Goal: Check status: Check status

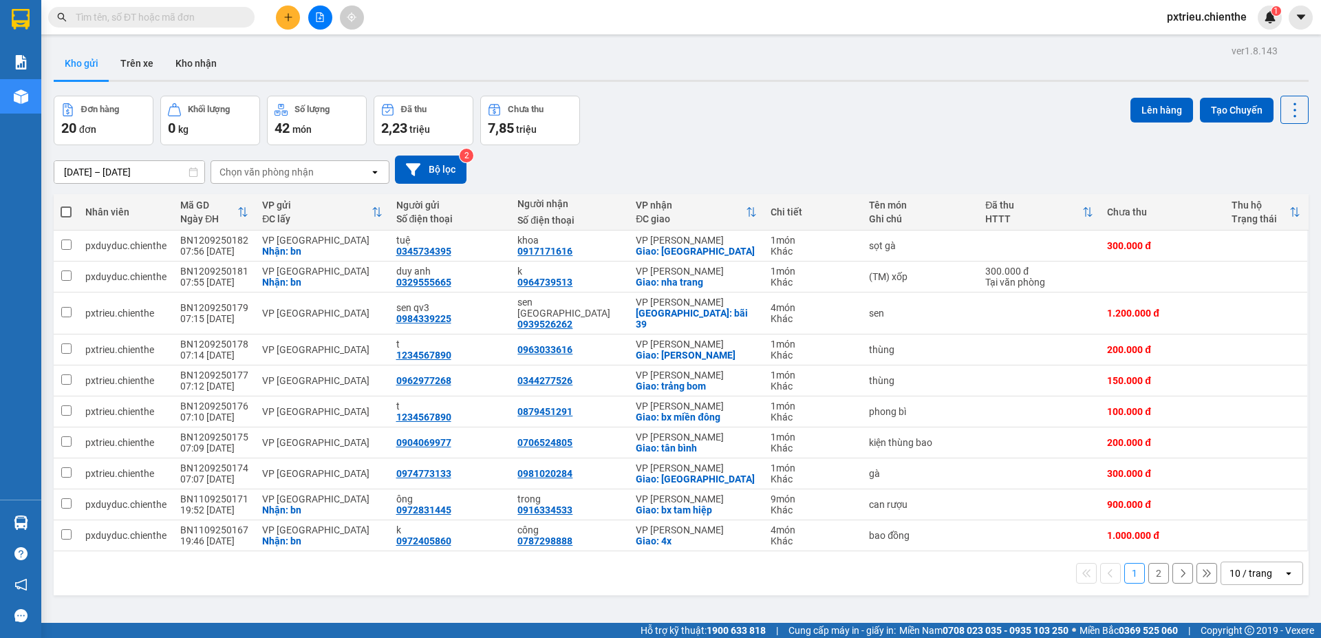
click at [90, 19] on input "text" at bounding box center [157, 17] width 162 height 15
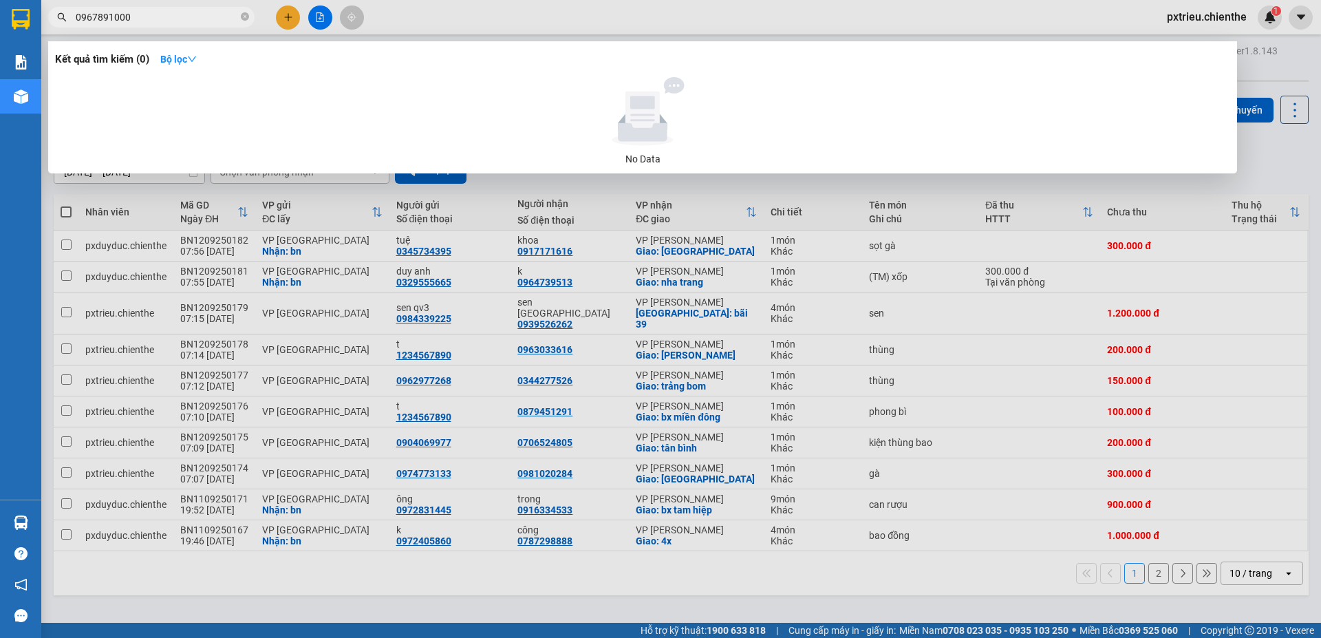
type input "0967891000"
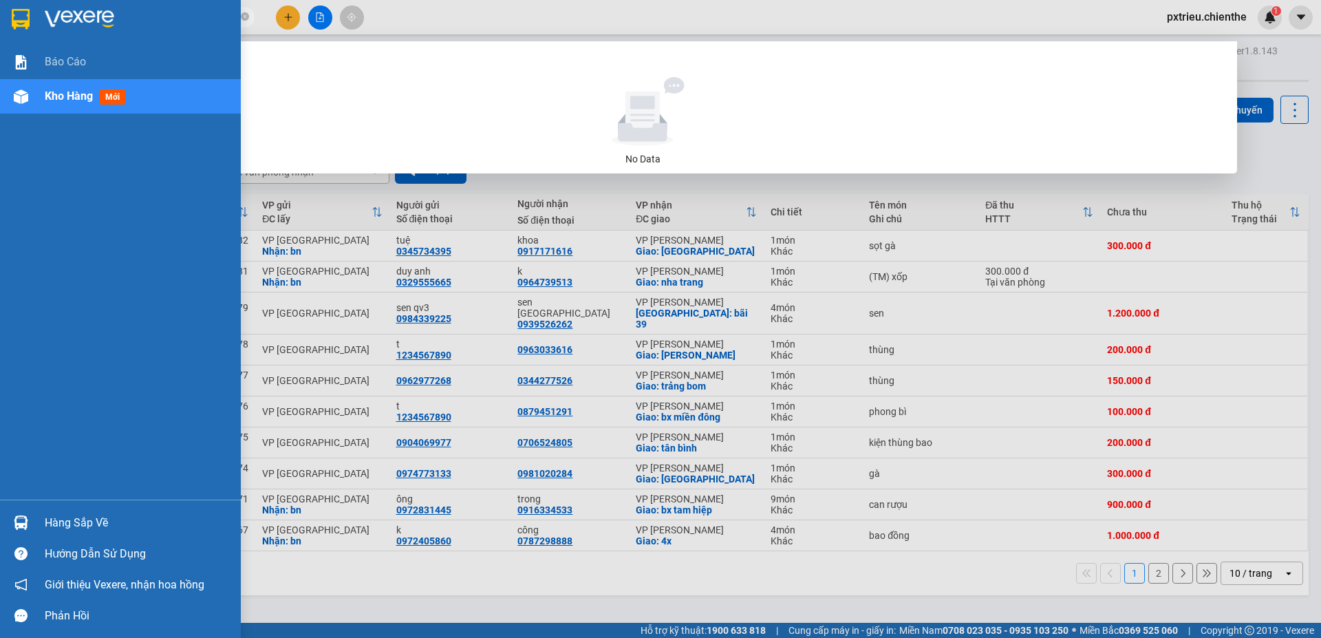
drag, startPoint x: 130, startPoint y: 14, endPoint x: 30, endPoint y: 16, distance: 99.8
click at [30, 16] on section "Kết quả tìm kiếm ( 0 ) Bộ lọc No Data 0967891000 pxtrieu.chienthe 1 Báo cáo Kho…" at bounding box center [660, 319] width 1321 height 638
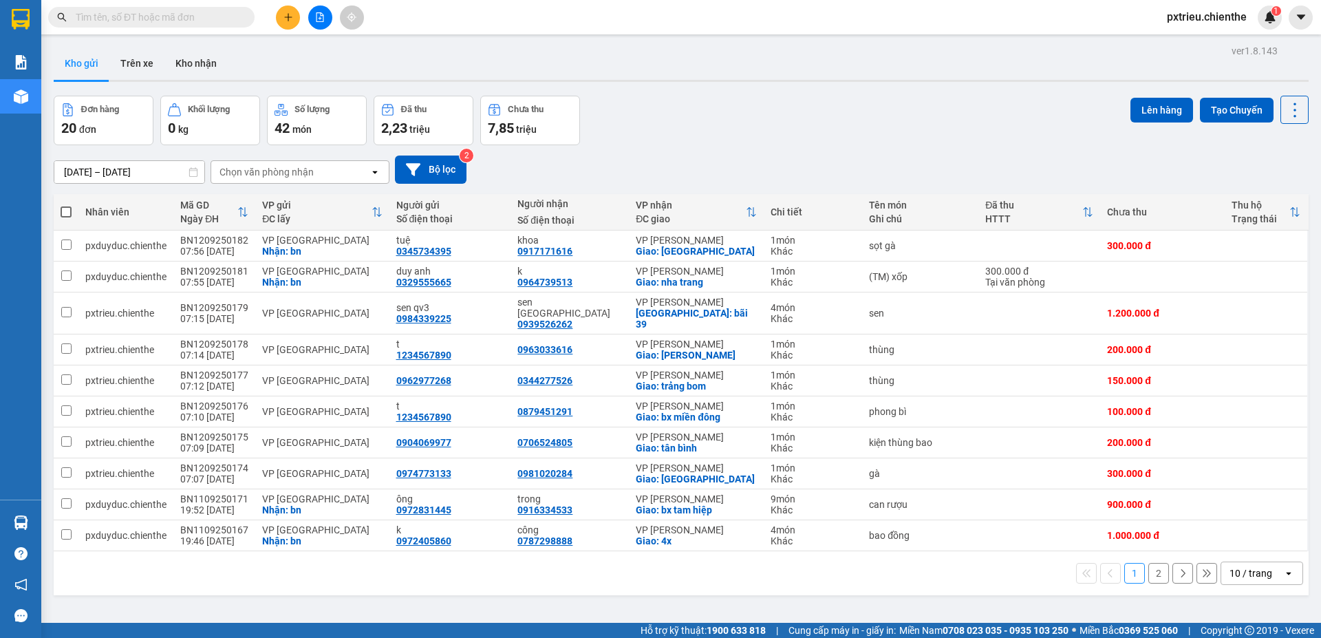
click at [157, 9] on span at bounding box center [151, 17] width 206 height 21
click at [157, 17] on input "text" at bounding box center [157, 17] width 162 height 15
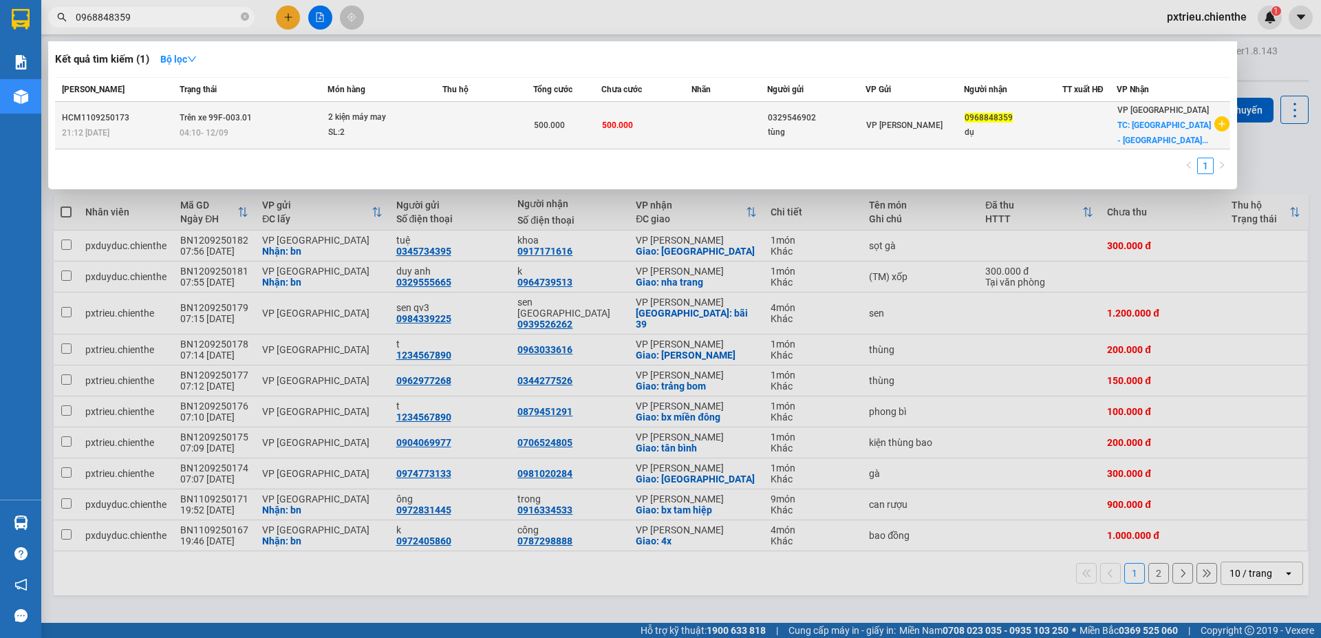
type input "0968848359"
click at [306, 131] on div "04:10 - 12/09" at bounding box center [253, 132] width 147 height 15
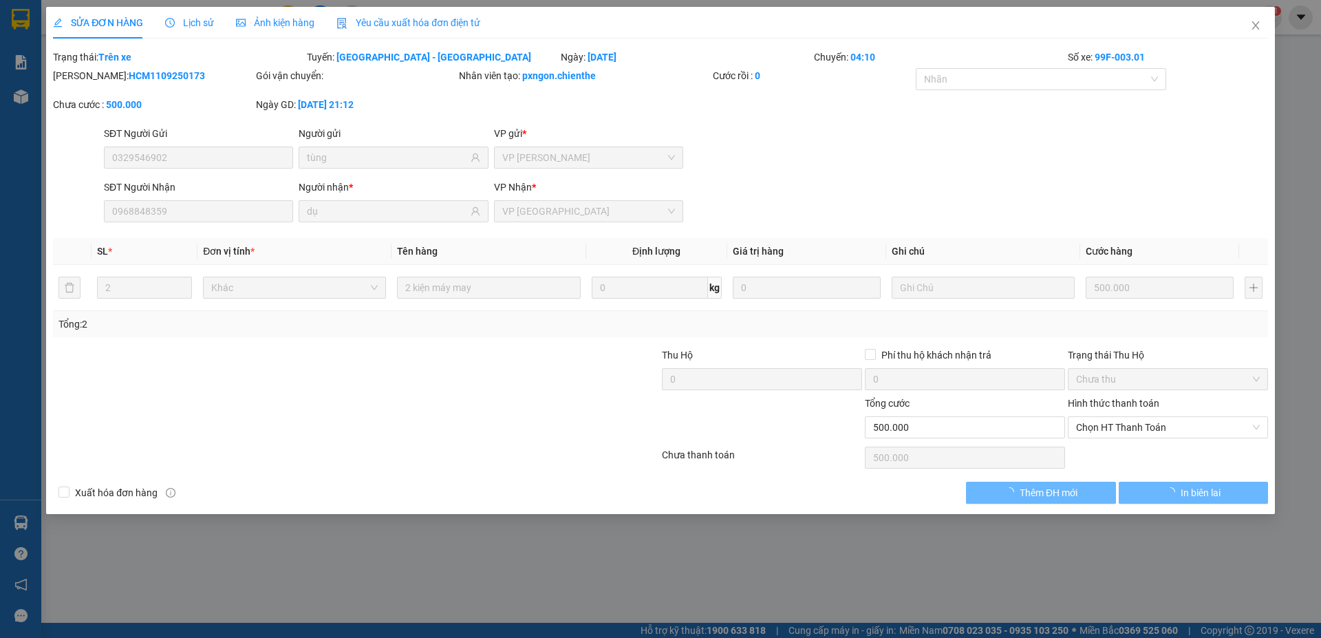
type input "0329546902"
type input "tùng"
type input "0968848359"
type input "dụ"
type input "500.000"
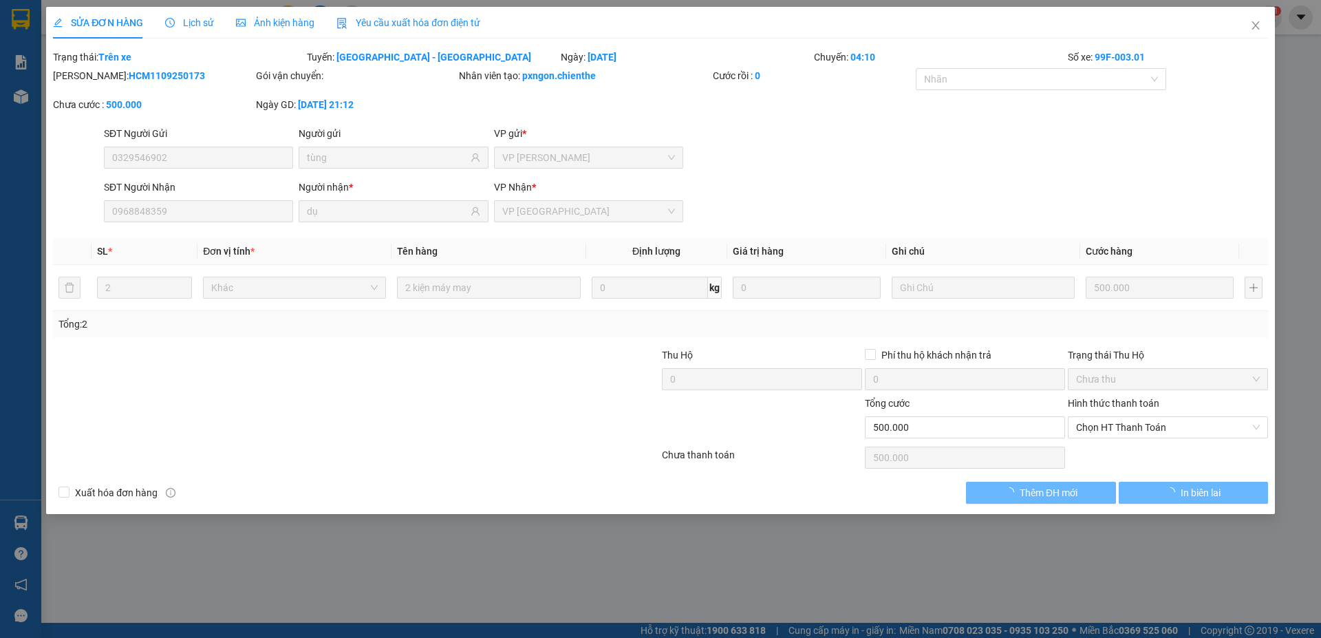
type input "500.000"
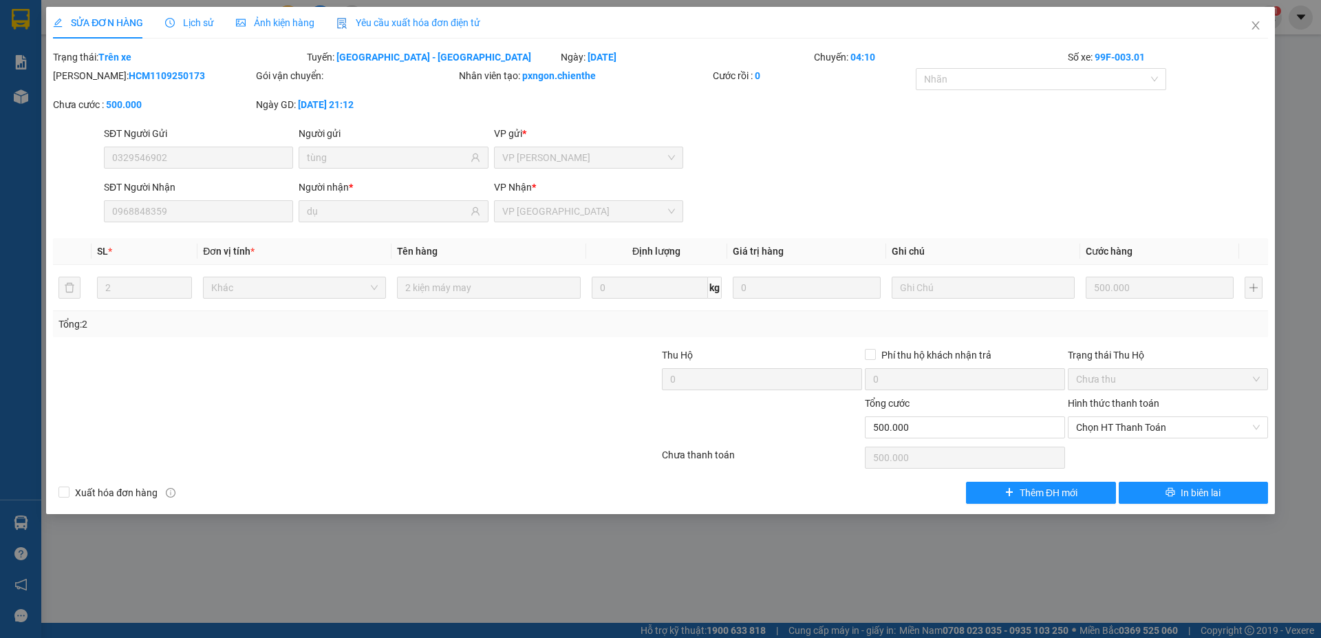
click at [278, 28] on span "Ảnh kiện hàng" at bounding box center [275, 22] width 78 height 11
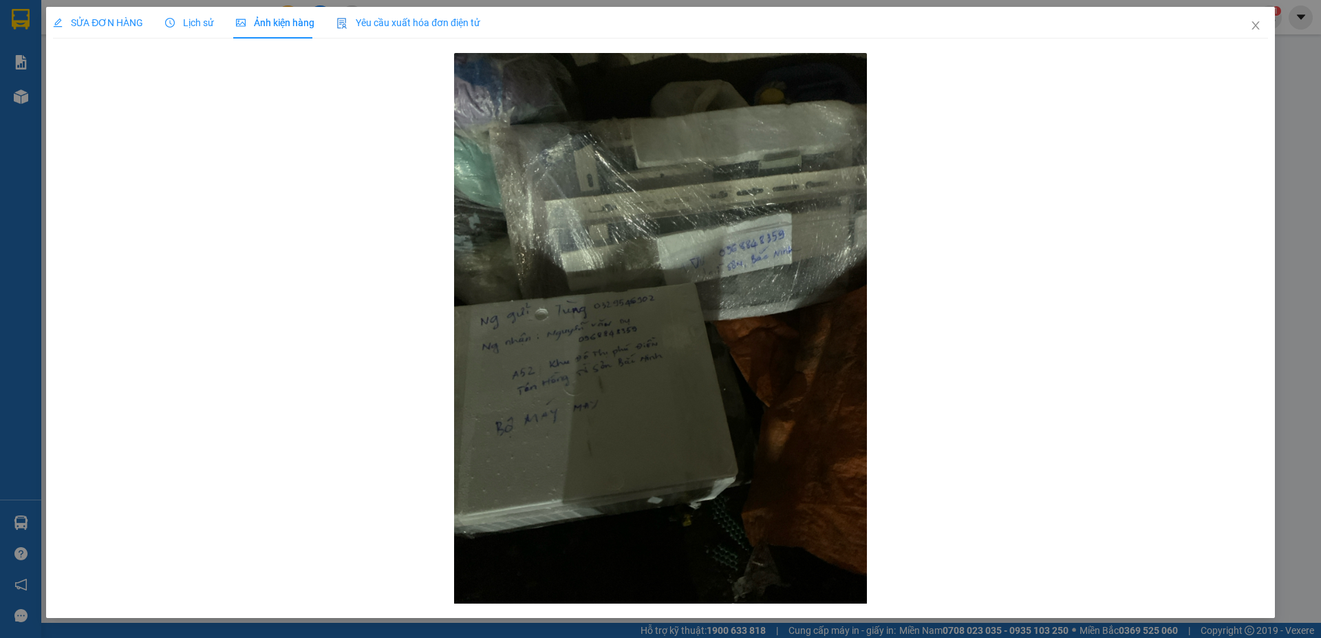
click at [182, 21] on span "Lịch sử" at bounding box center [189, 22] width 49 height 11
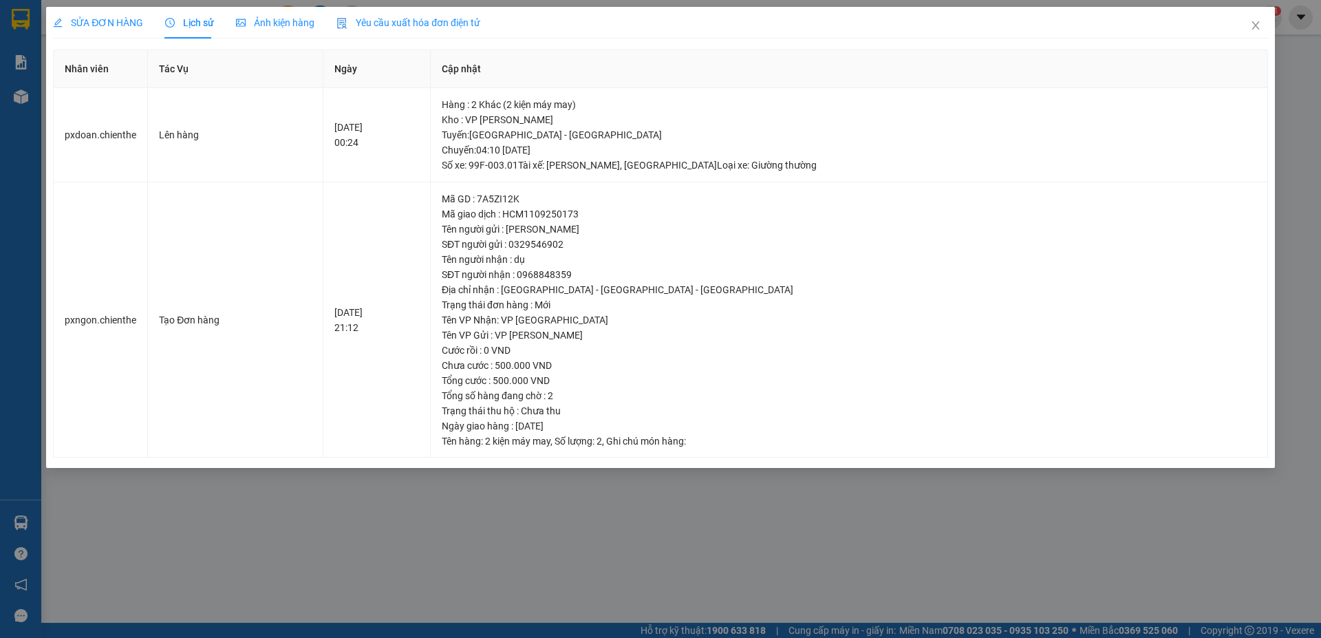
click at [272, 23] on span "Ảnh kiện hàng" at bounding box center [275, 22] width 78 height 11
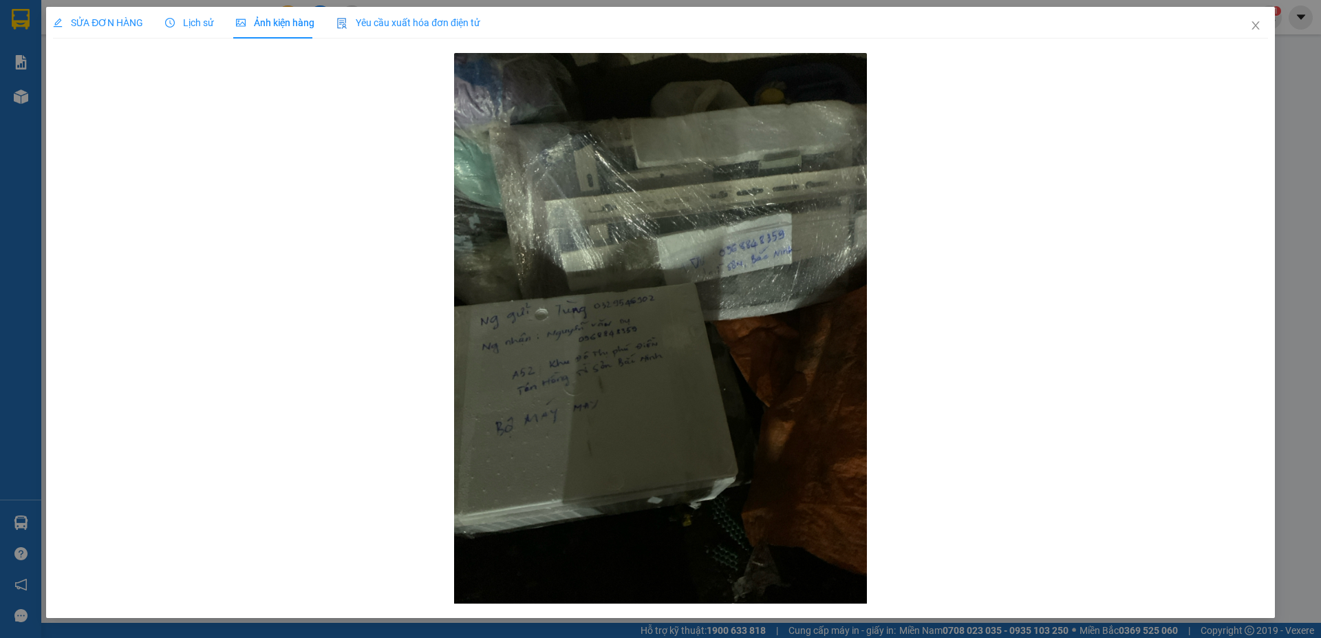
click at [206, 17] on span "Lịch sử" at bounding box center [189, 22] width 49 height 11
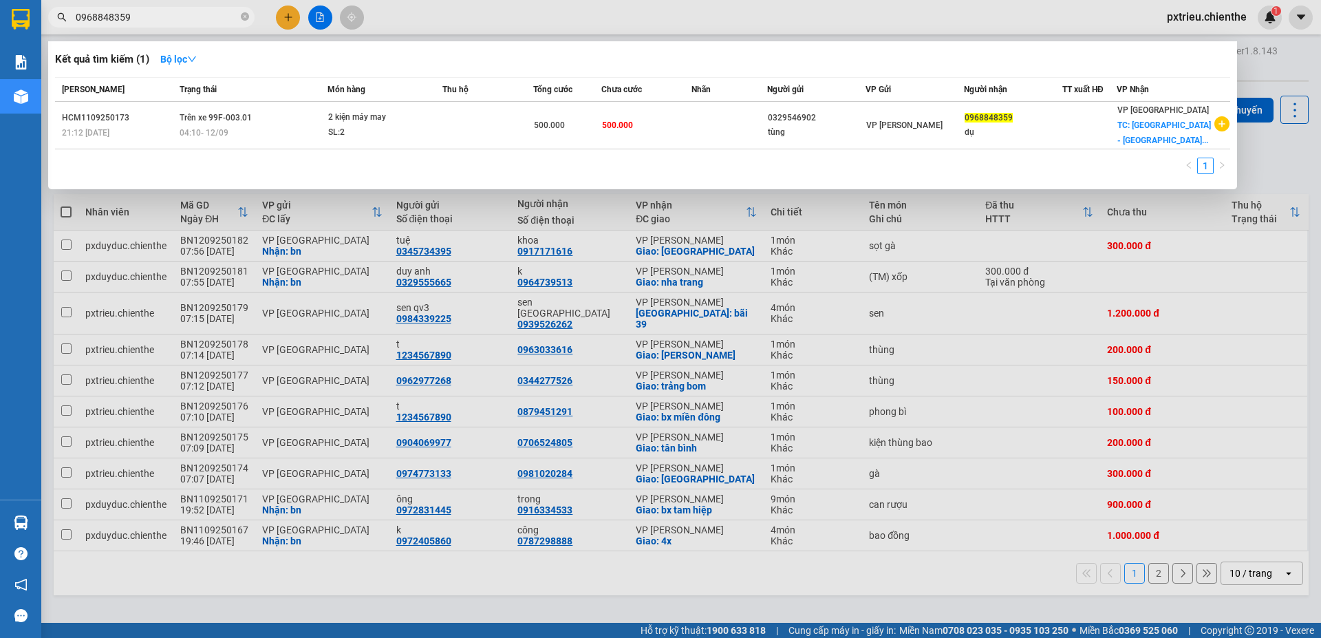
drag, startPoint x: 144, startPoint y: 14, endPoint x: 55, endPoint y: 27, distance: 89.7
click at [57, 24] on span "0968848359" at bounding box center [151, 17] width 206 height 21
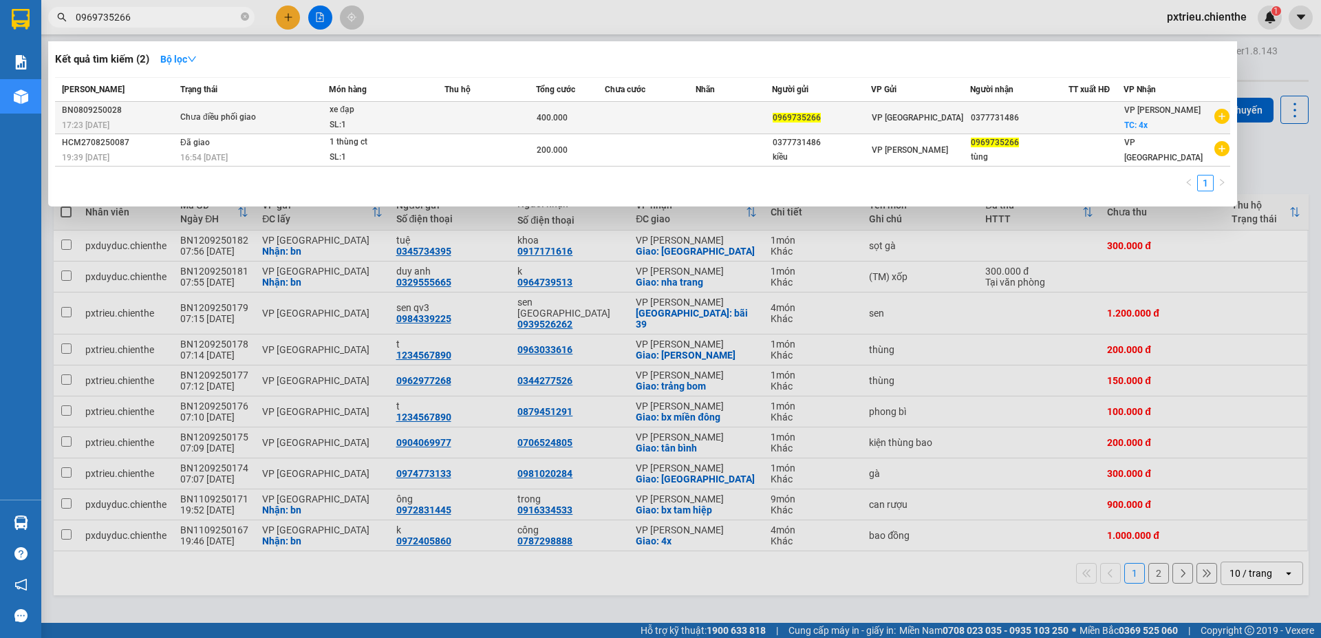
type input "0969735266"
click at [354, 108] on div "xe đạp" at bounding box center [381, 110] width 103 height 15
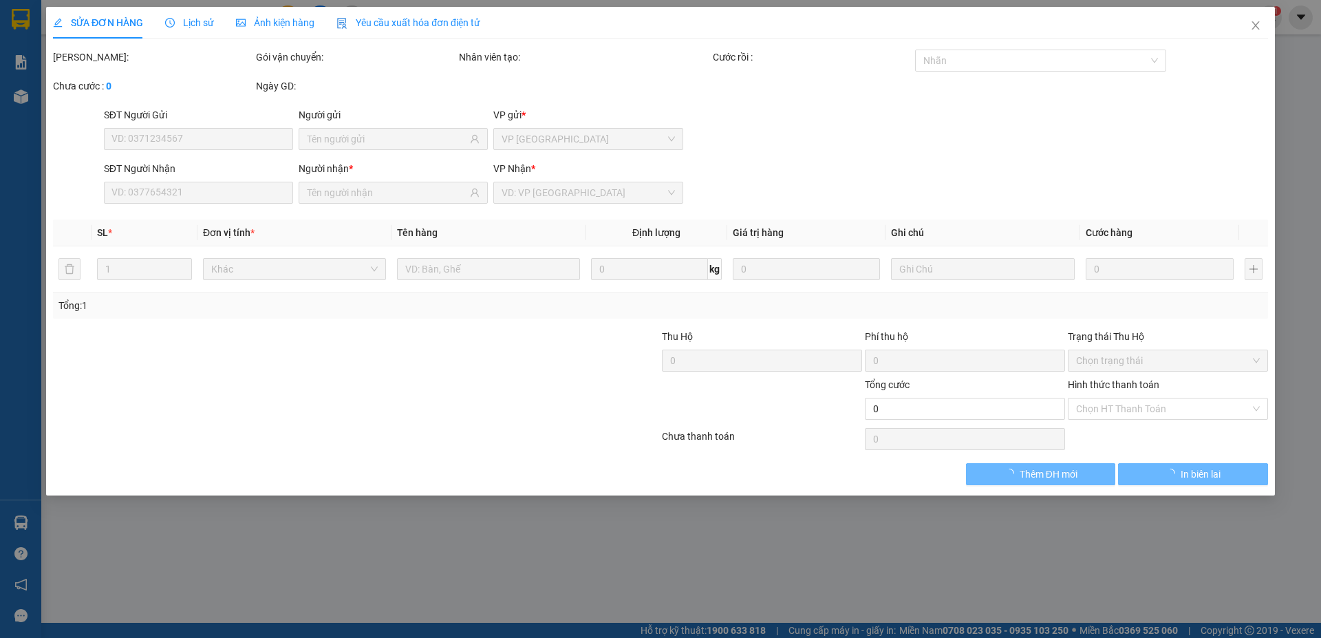
type input "0969735266"
type input "0377731486"
type input "400.000"
type input "0"
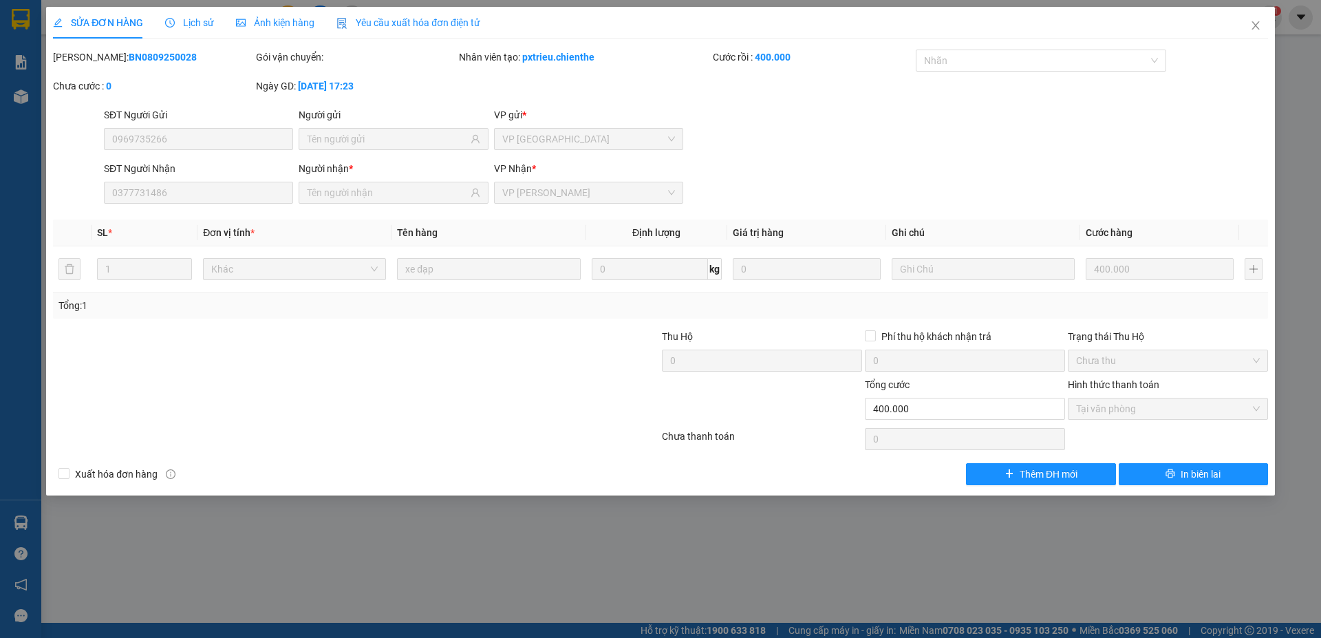
click at [195, 21] on span "Lịch sử" at bounding box center [189, 22] width 49 height 11
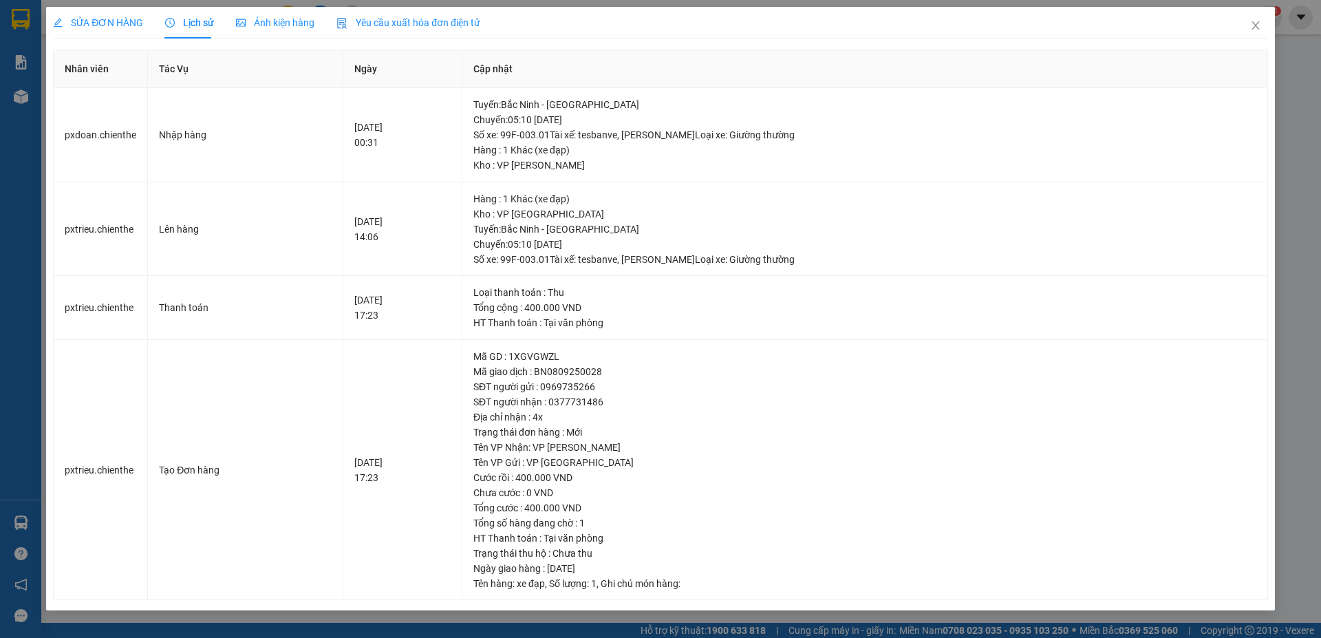
click at [263, 24] on span "Ảnh kiện hàng" at bounding box center [275, 22] width 78 height 11
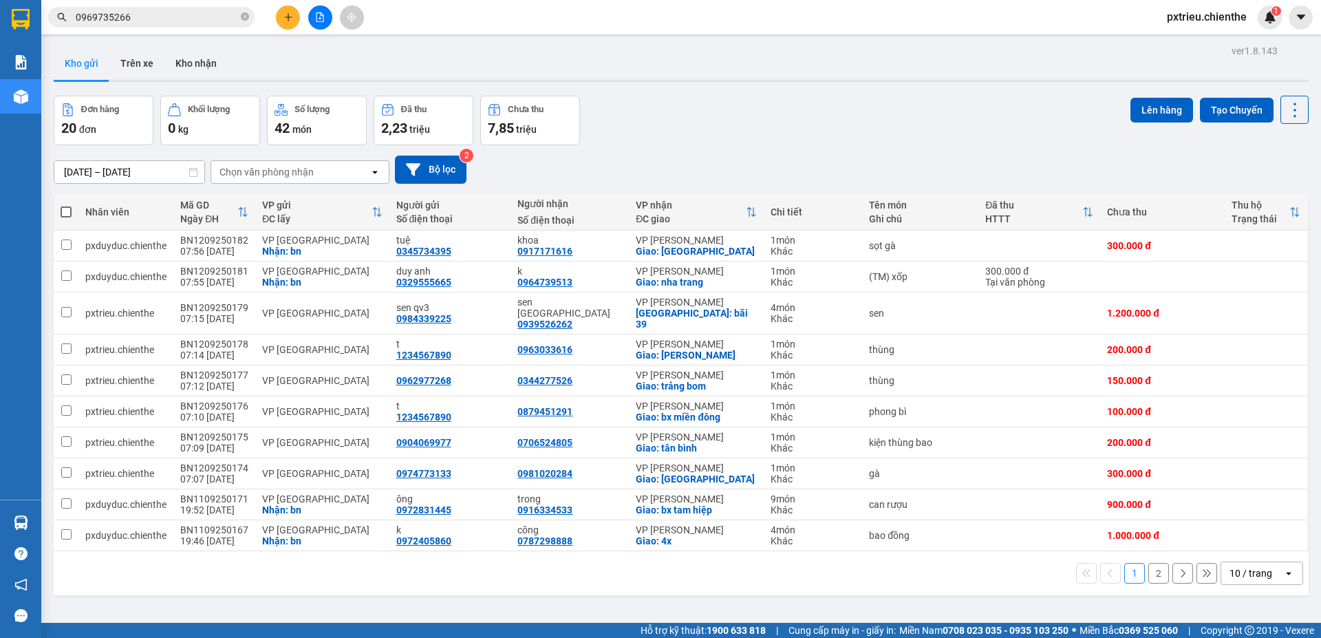
click at [143, 21] on input "0969735266" at bounding box center [157, 17] width 162 height 15
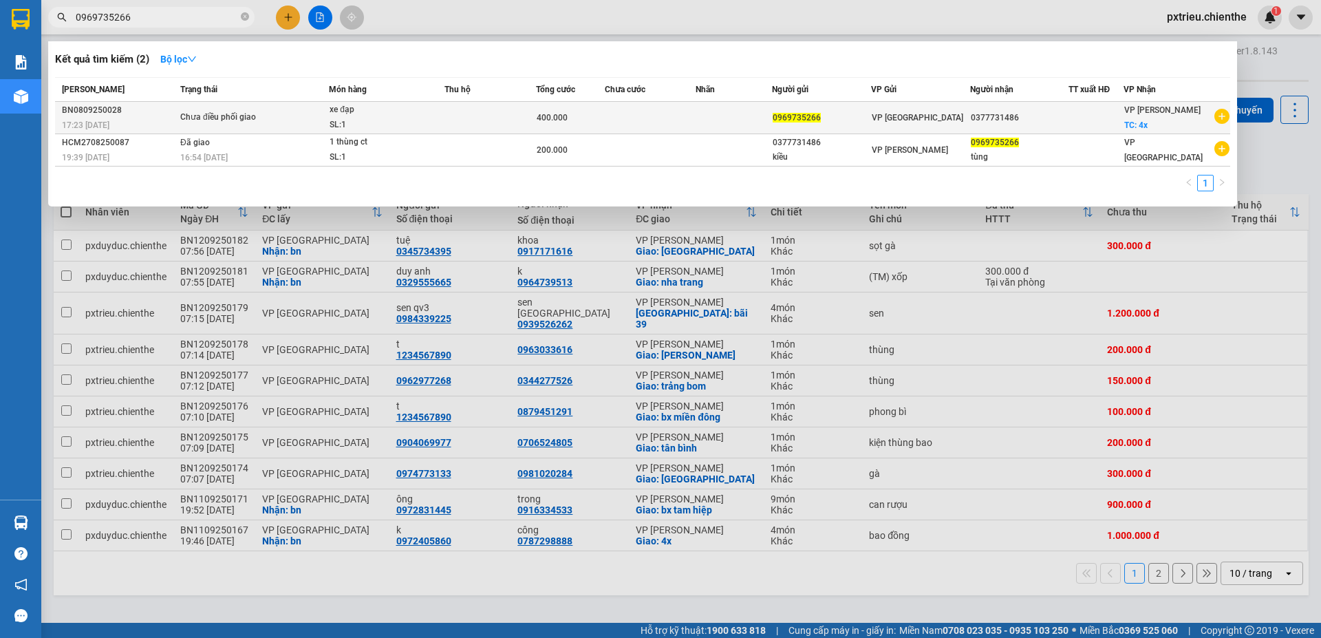
click at [634, 122] on td at bounding box center [651, 118] width 92 height 32
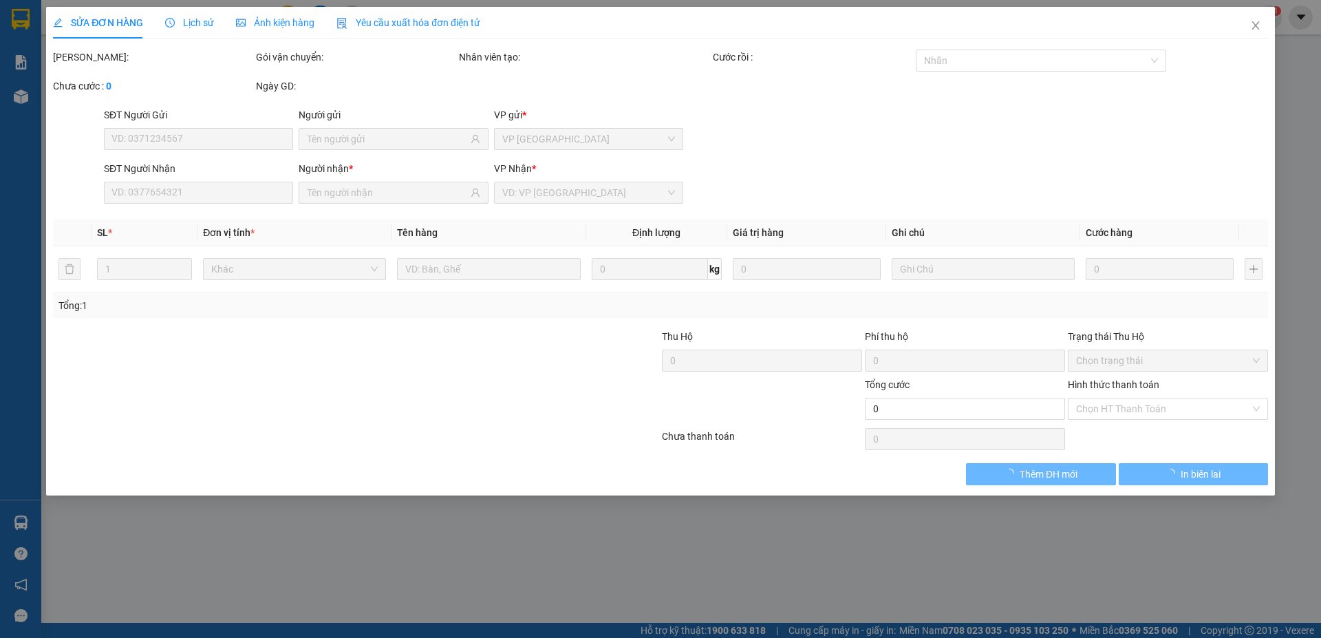
type input "0969735266"
type input "0377731486"
type input "400.000"
type input "0"
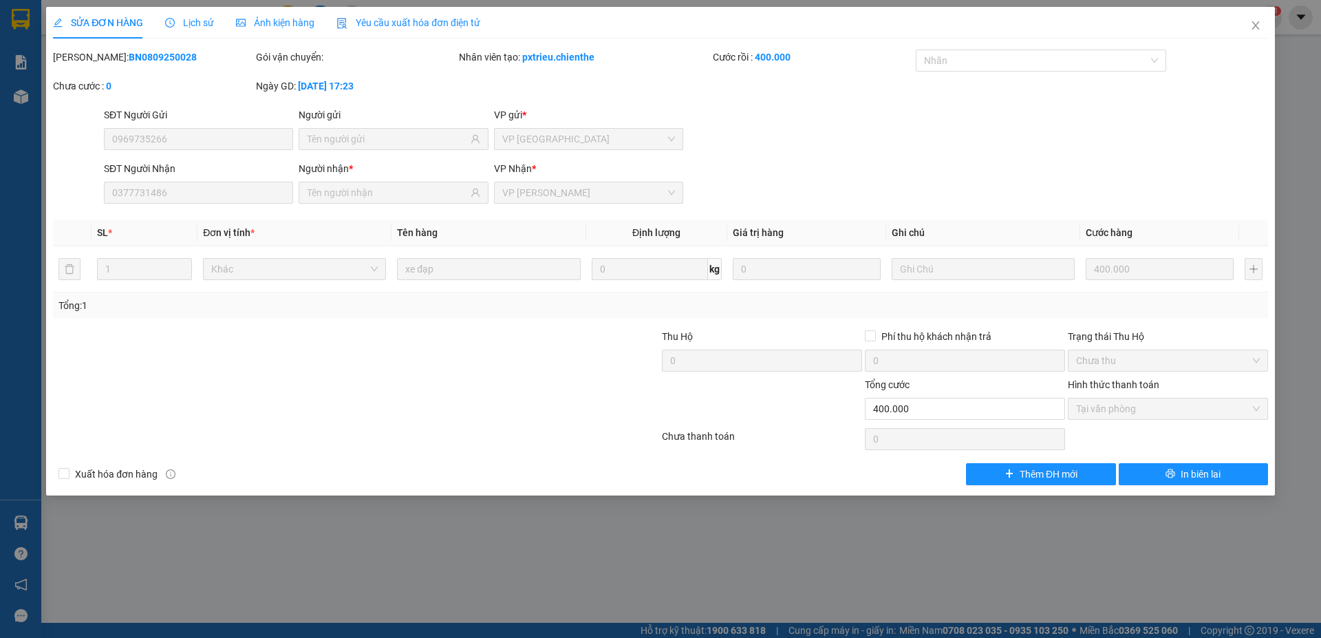
click at [200, 23] on span "Lịch sử" at bounding box center [189, 22] width 49 height 11
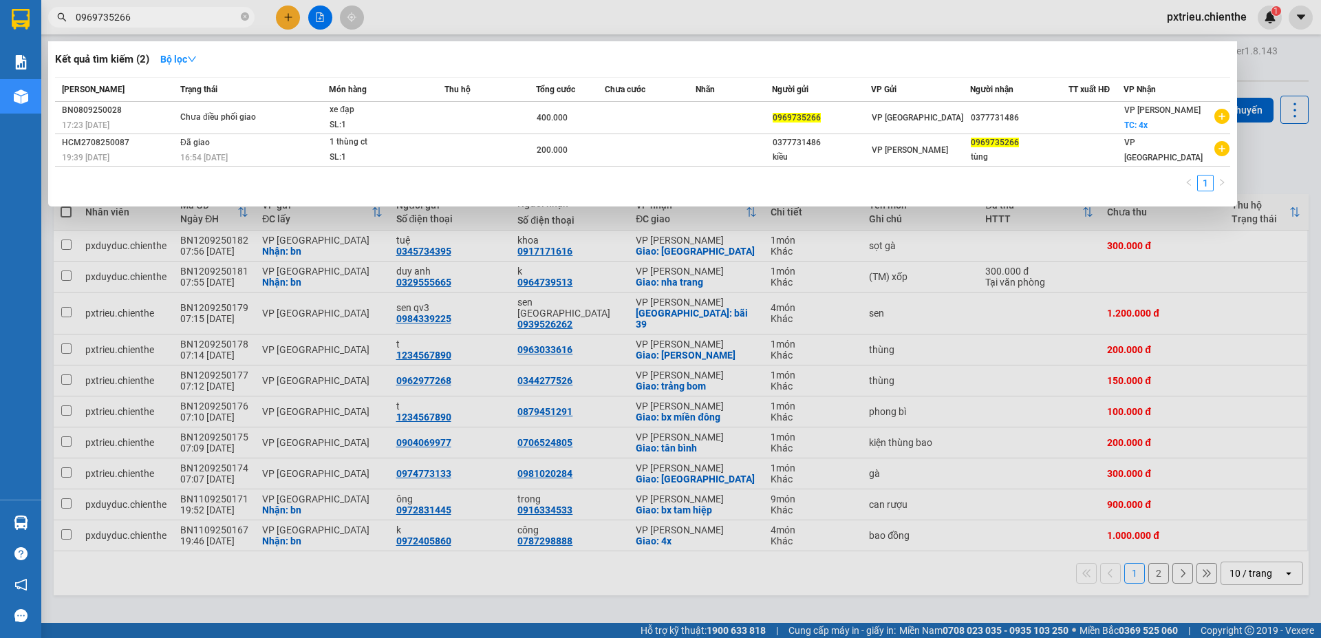
drag, startPoint x: 135, startPoint y: 17, endPoint x: 52, endPoint y: 21, distance: 83.4
click at [52, 21] on span "0969735266" at bounding box center [151, 17] width 206 height 21
